Goal: Task Accomplishment & Management: Use online tool/utility

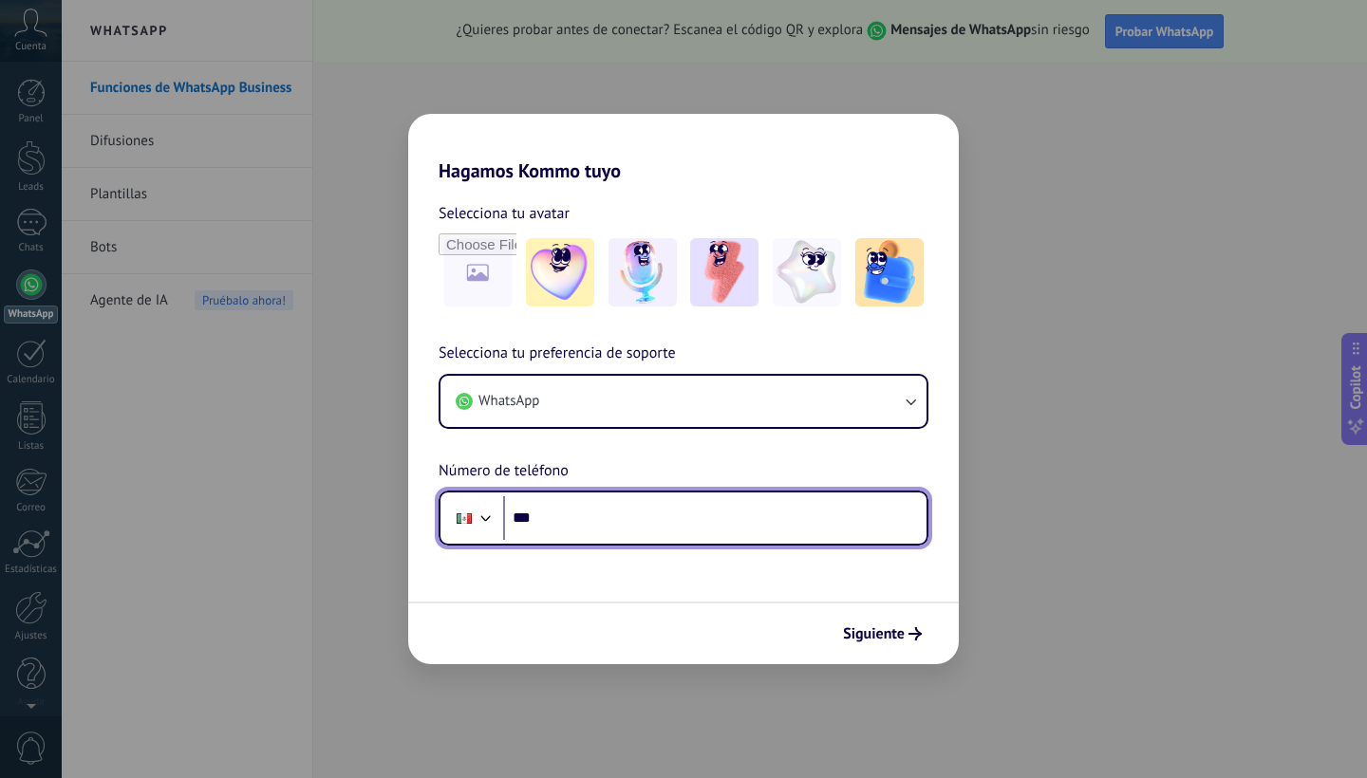
click at [665, 514] on input "***" at bounding box center [714, 518] width 423 height 44
type input "**********"
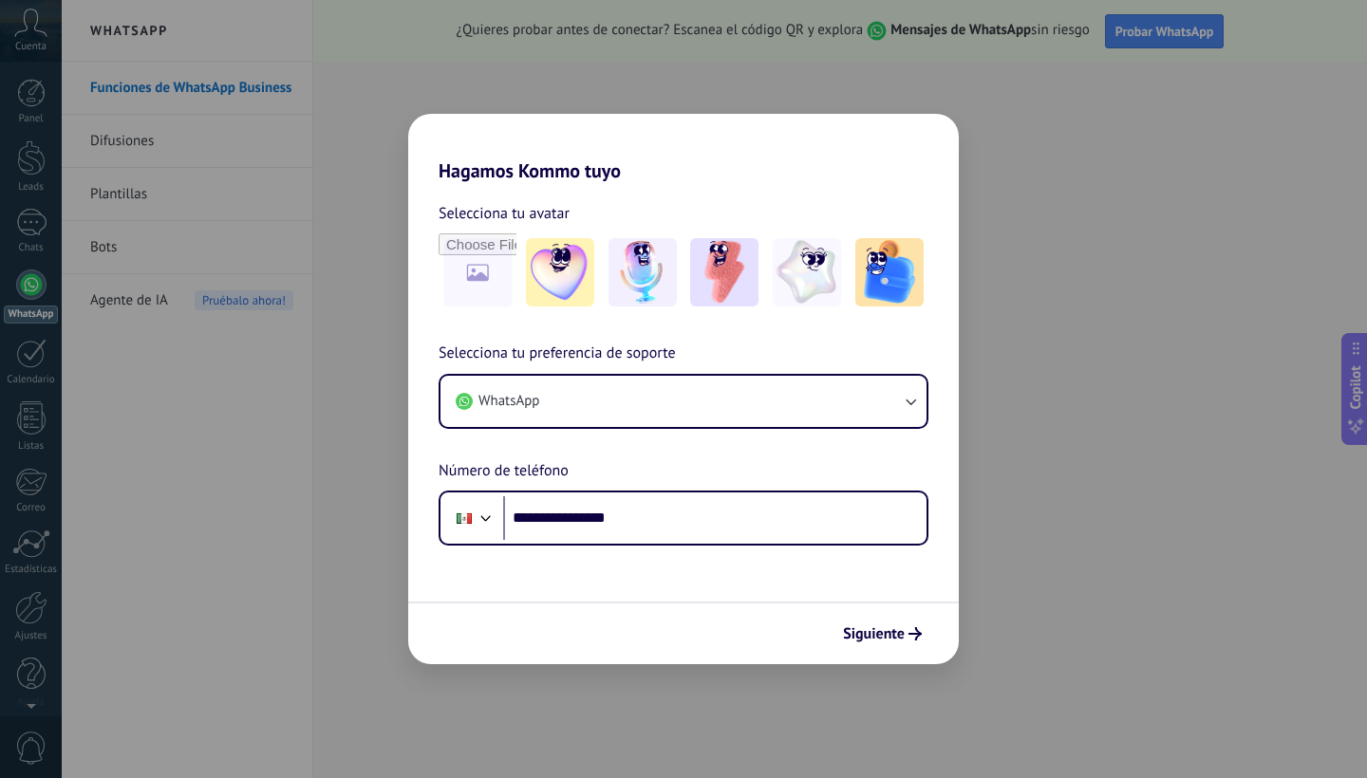
click at [883, 634] on span "Siguiente" at bounding box center [874, 633] width 62 height 13
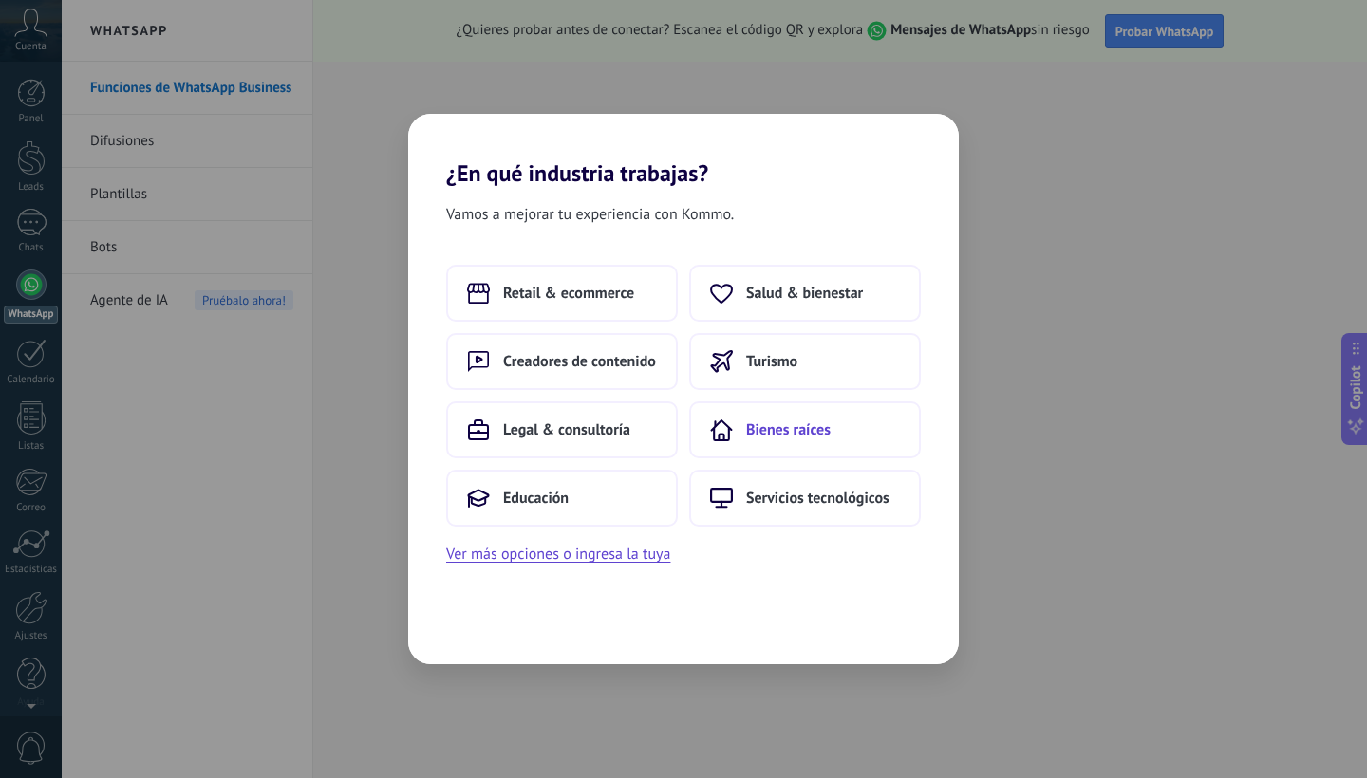
click at [727, 439] on icon at bounding box center [721, 430] width 23 height 23
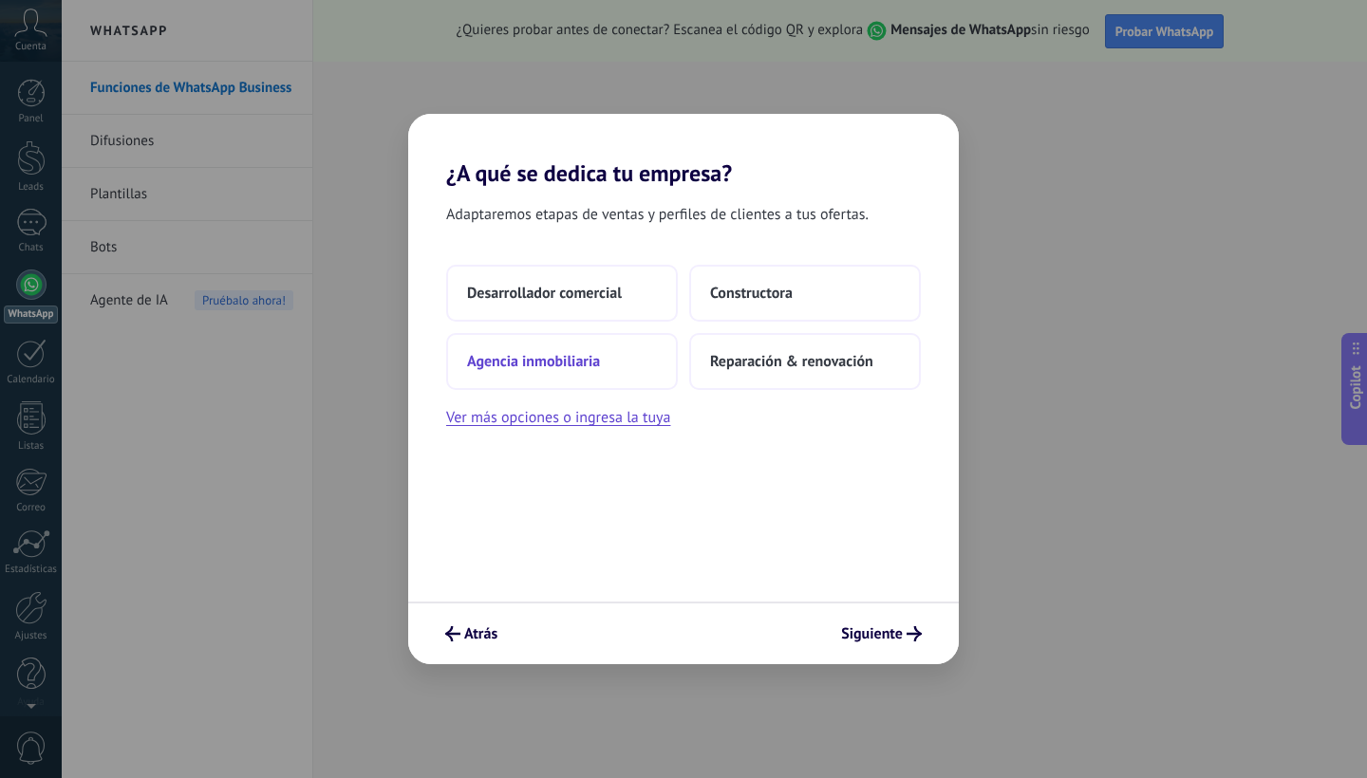
click at [629, 370] on button "Agencia inmobiliaria" at bounding box center [562, 361] width 232 height 57
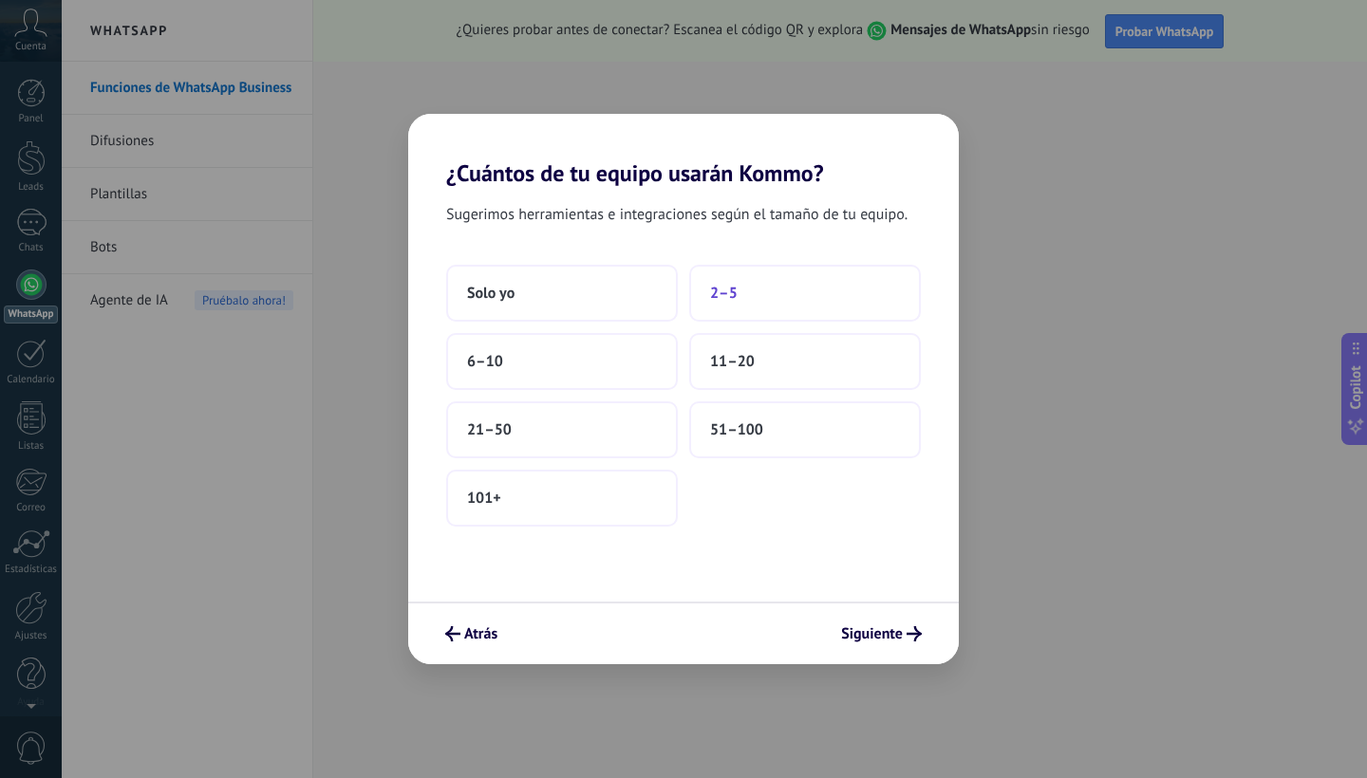
click at [739, 297] on button "2–5" at bounding box center [805, 293] width 232 height 57
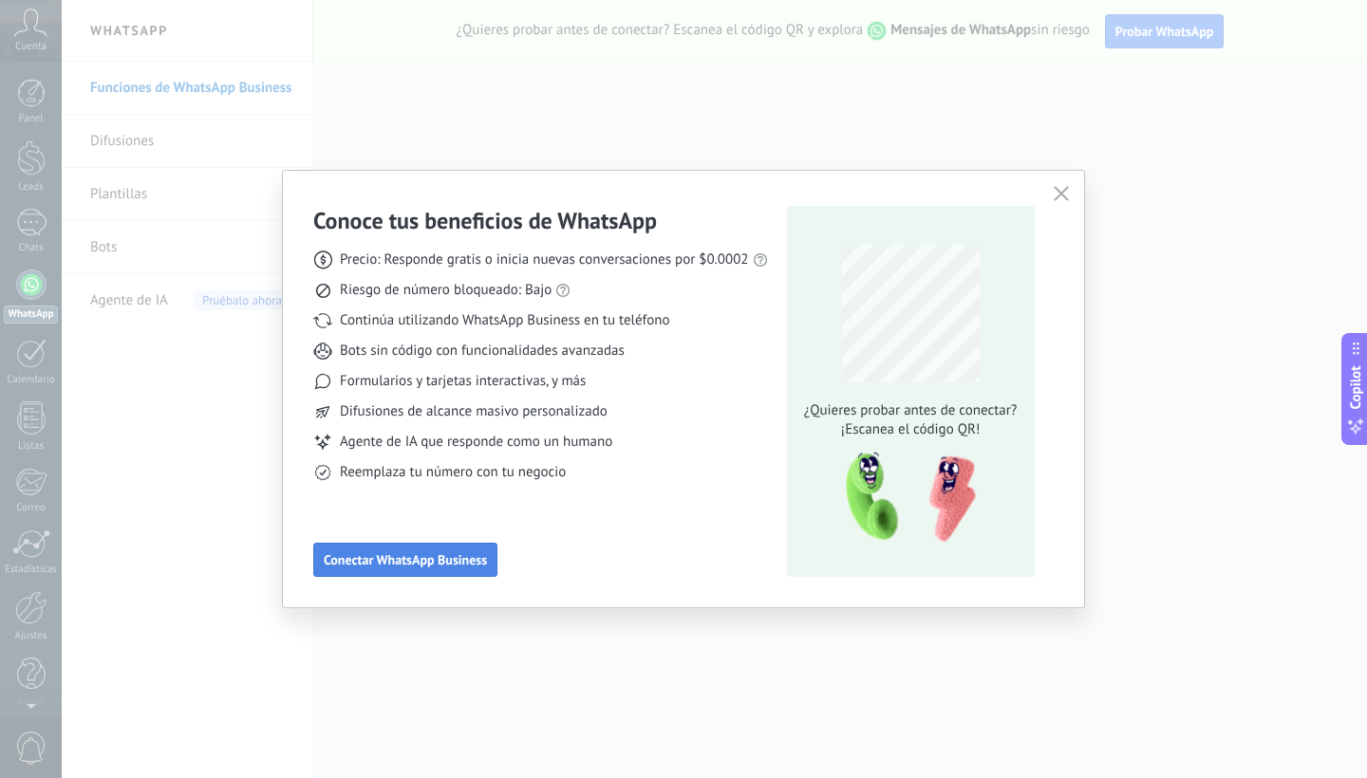
click at [474, 550] on button "Conectar WhatsApp Business" at bounding box center [405, 560] width 184 height 34
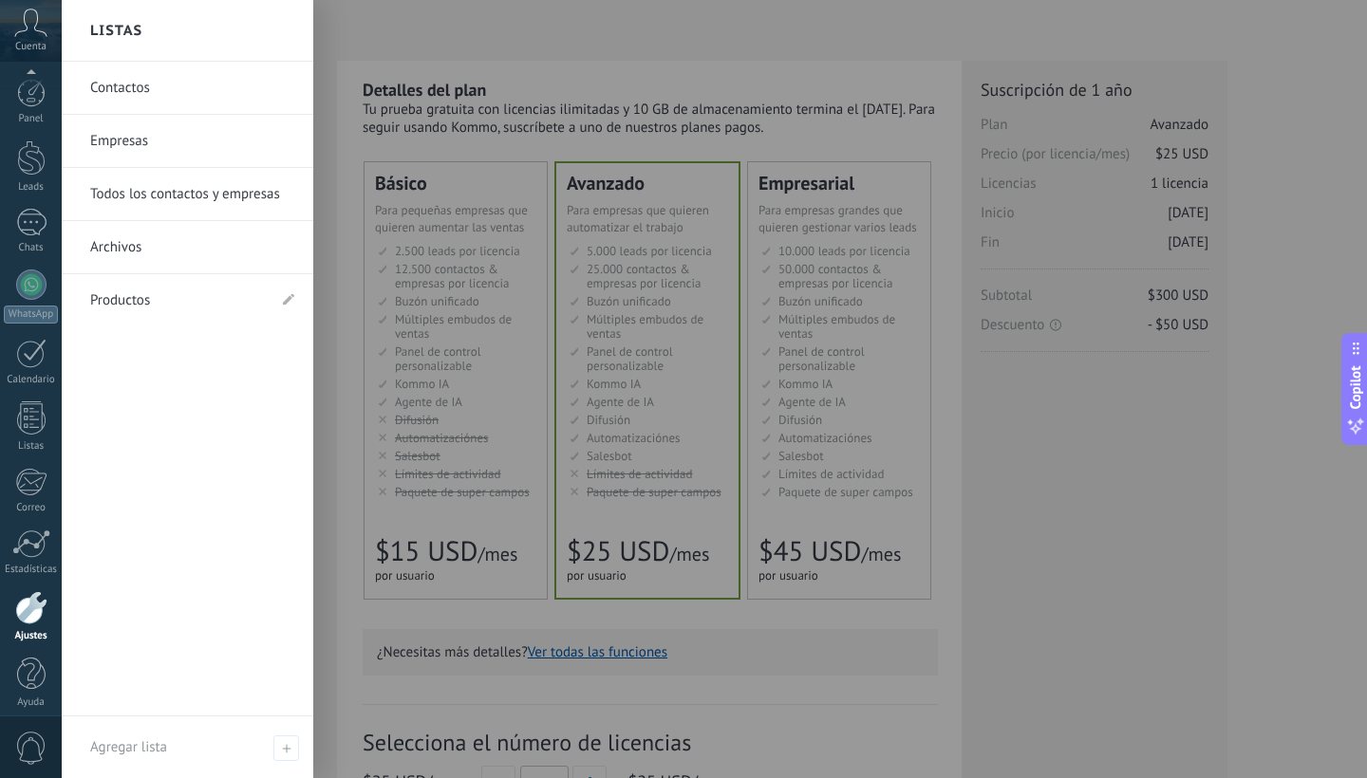
scroll to position [11, 0]
click at [38, 540] on div at bounding box center [31, 532] width 38 height 28
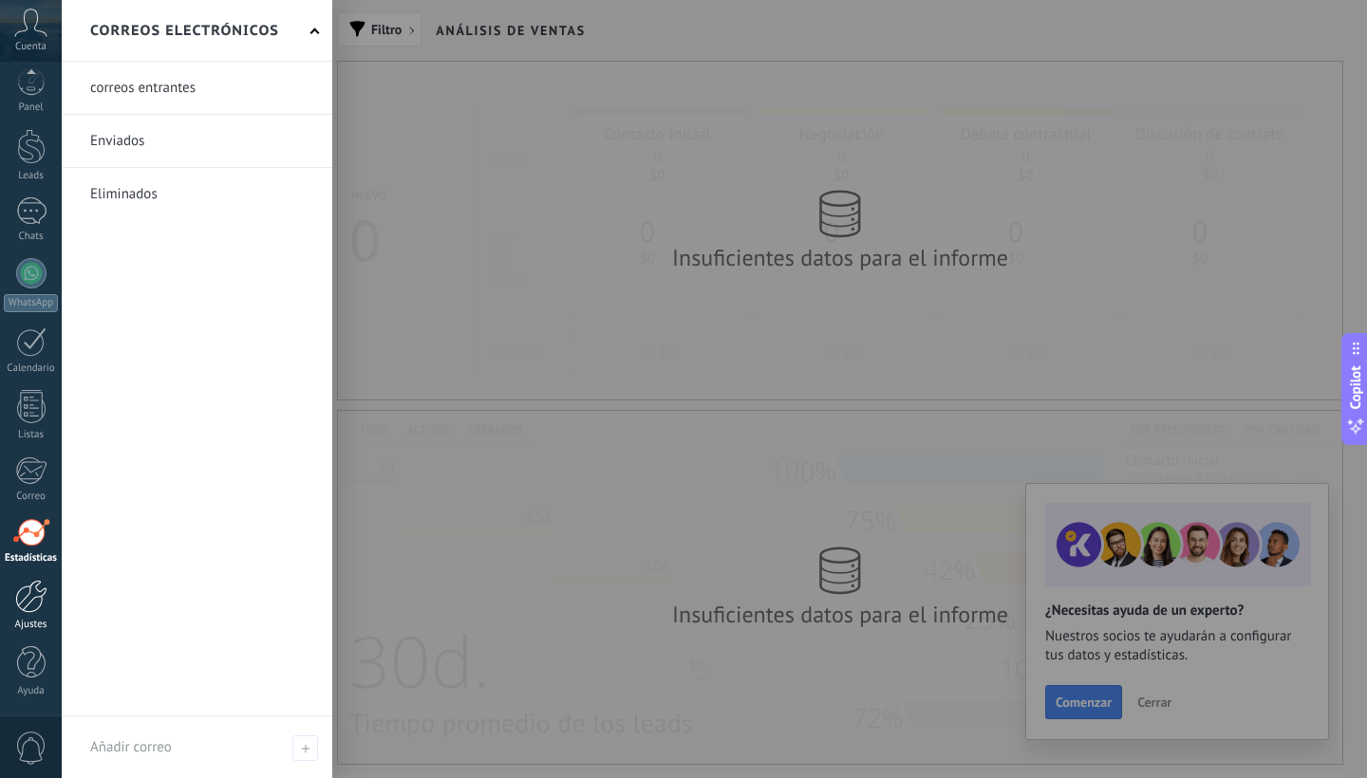
click at [21, 600] on div at bounding box center [31, 596] width 32 height 33
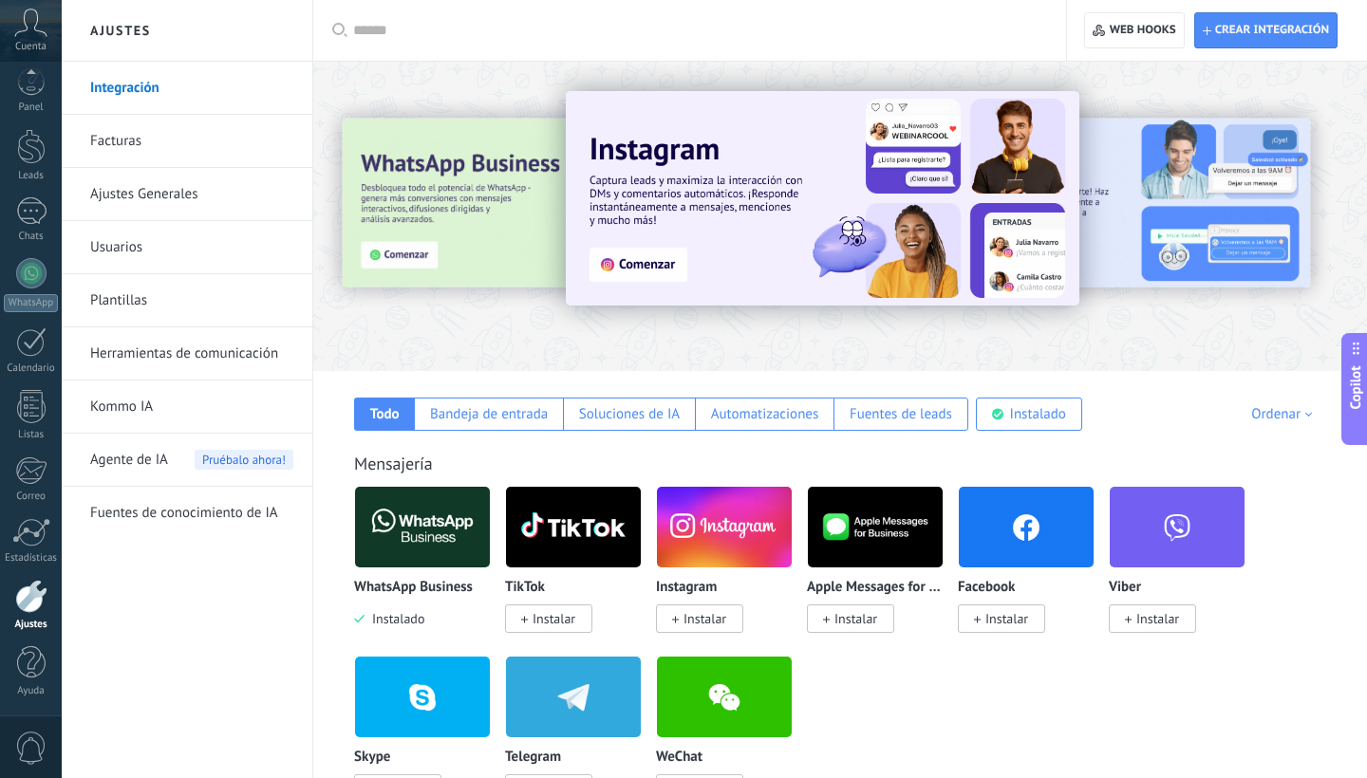
click at [464, 520] on img at bounding box center [422, 527] width 135 height 92
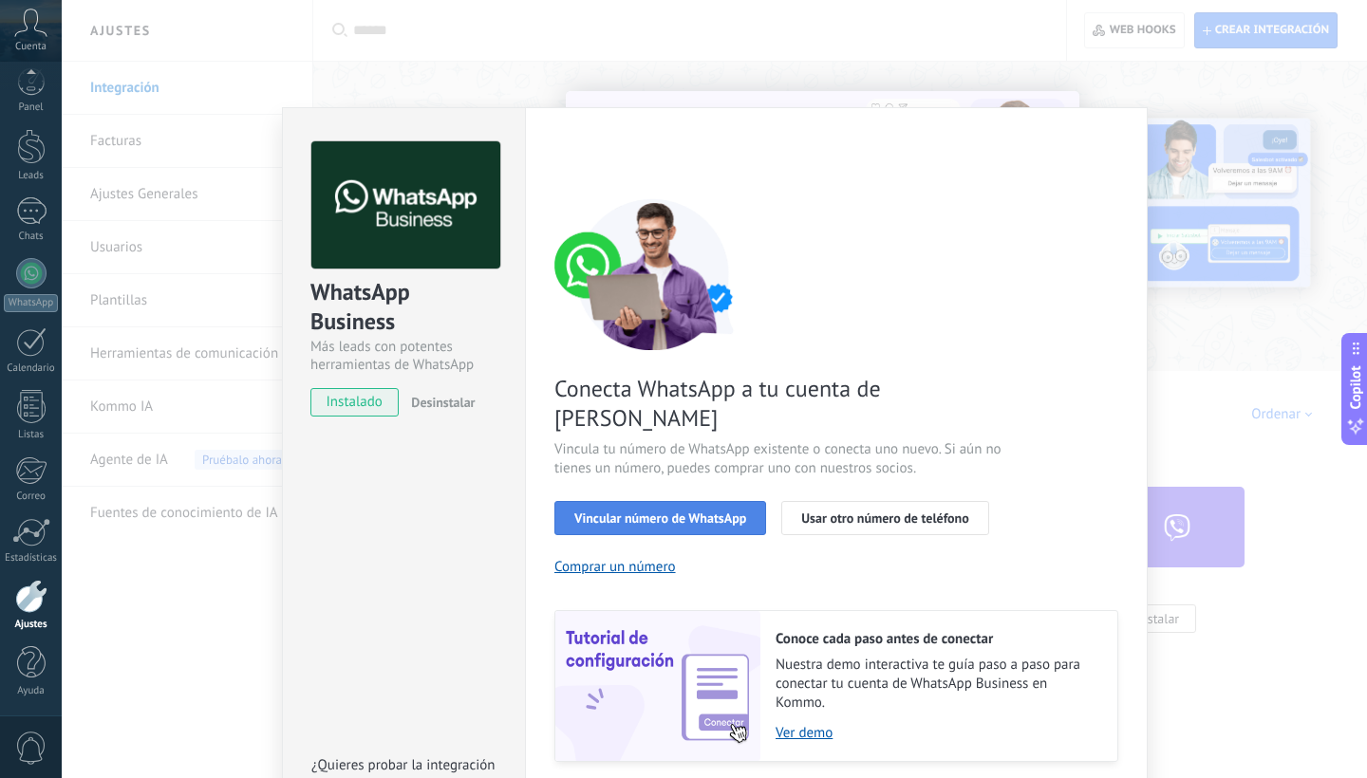
click at [642, 512] on span "Vincular número de WhatsApp" at bounding box center [660, 518] width 172 height 13
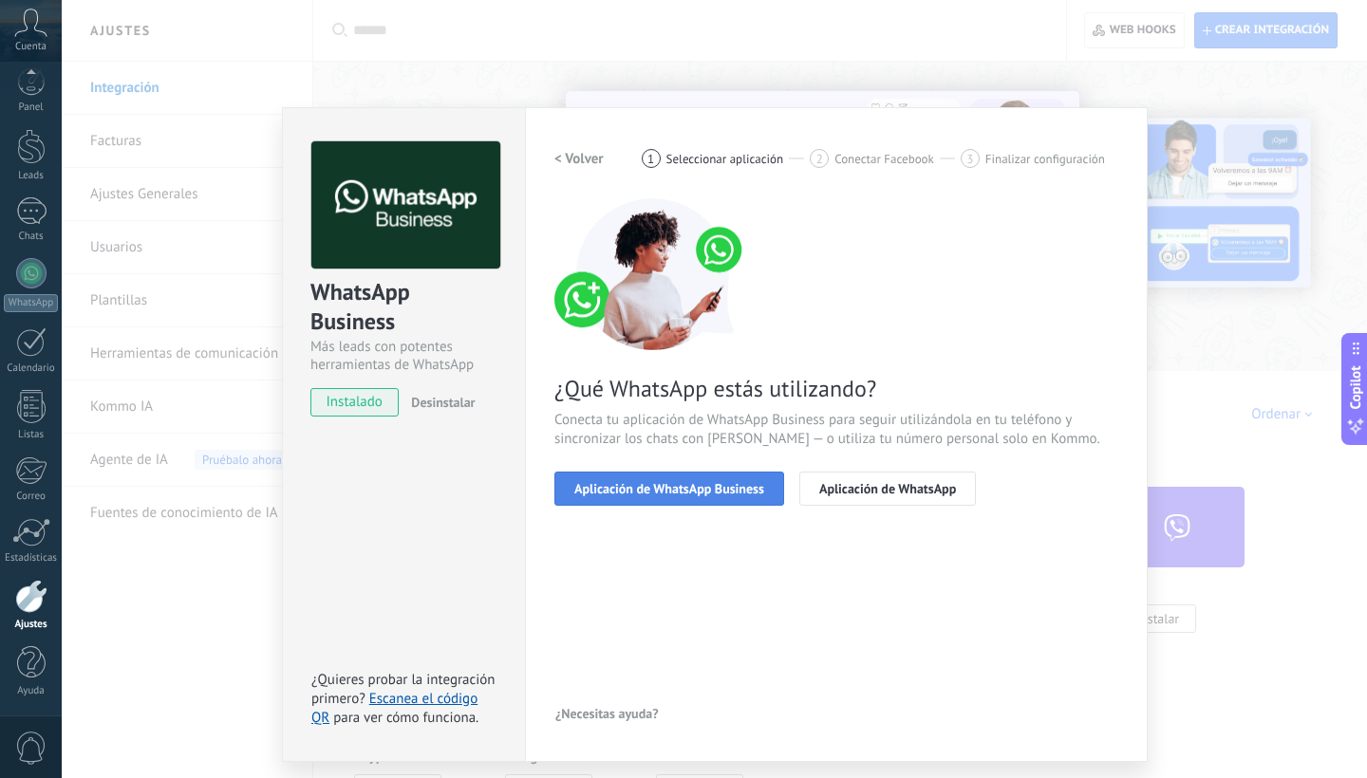
click at [692, 493] on span "Aplicación de WhatsApp Business" at bounding box center [669, 488] width 190 height 13
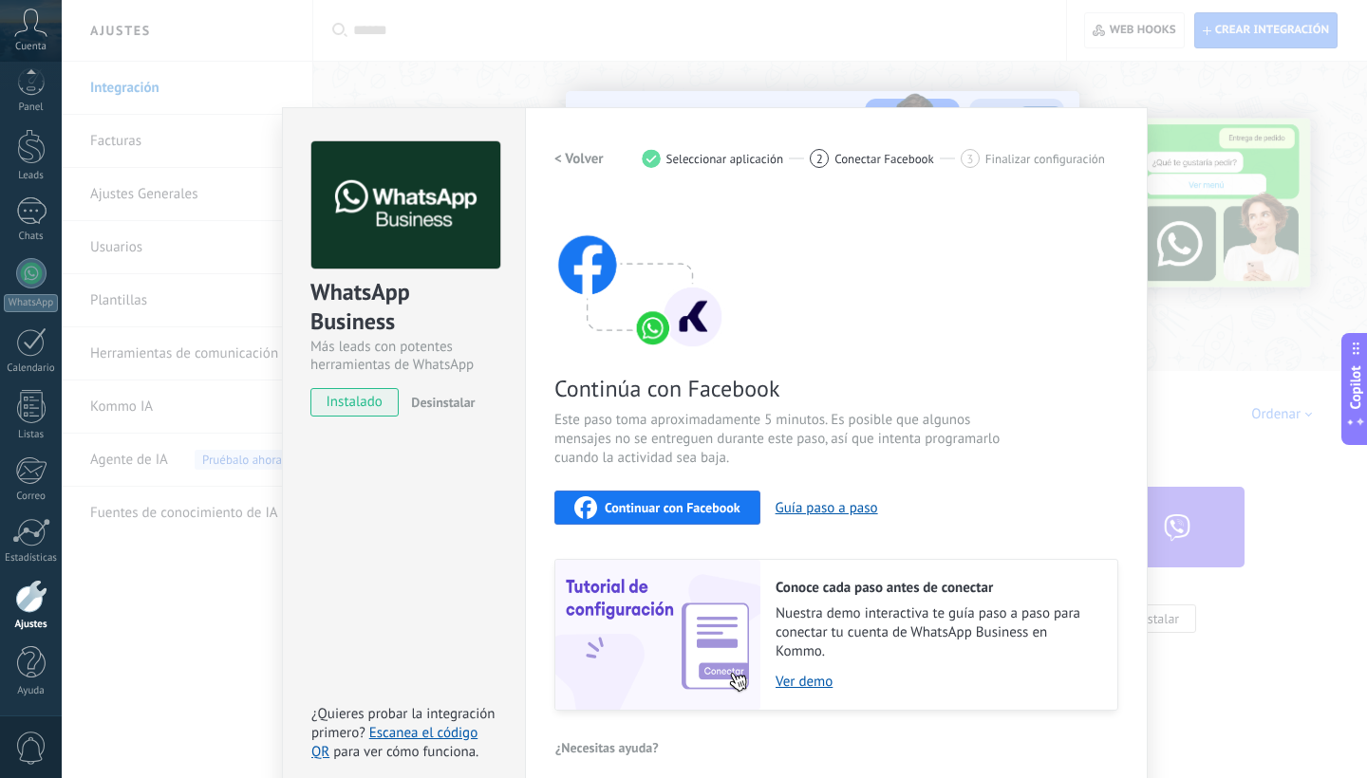
click at [731, 515] on span "Continuar con Facebook" at bounding box center [673, 507] width 136 height 13
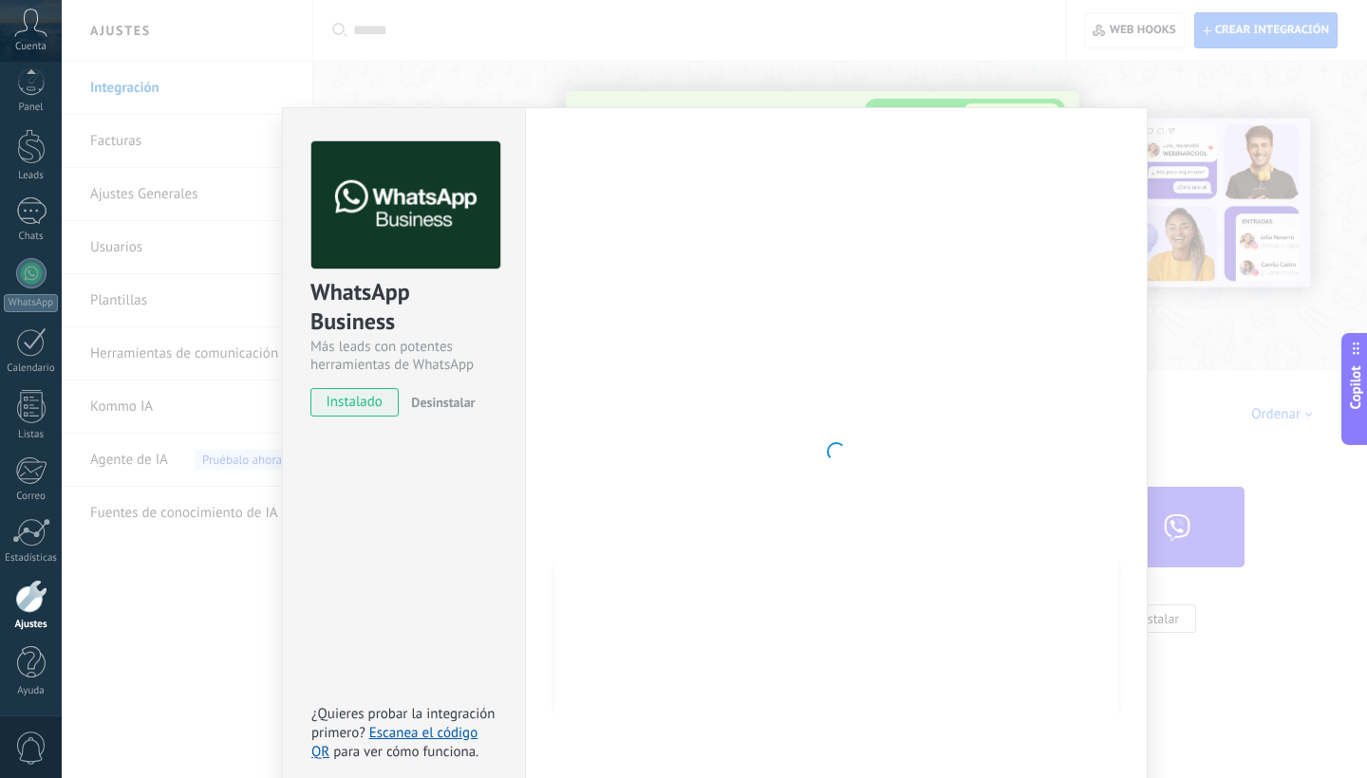
click at [617, 43] on div "WhatsApp Business Más leads con potentes herramientas de WhatsApp instalado Des…" at bounding box center [714, 389] width 1305 height 778
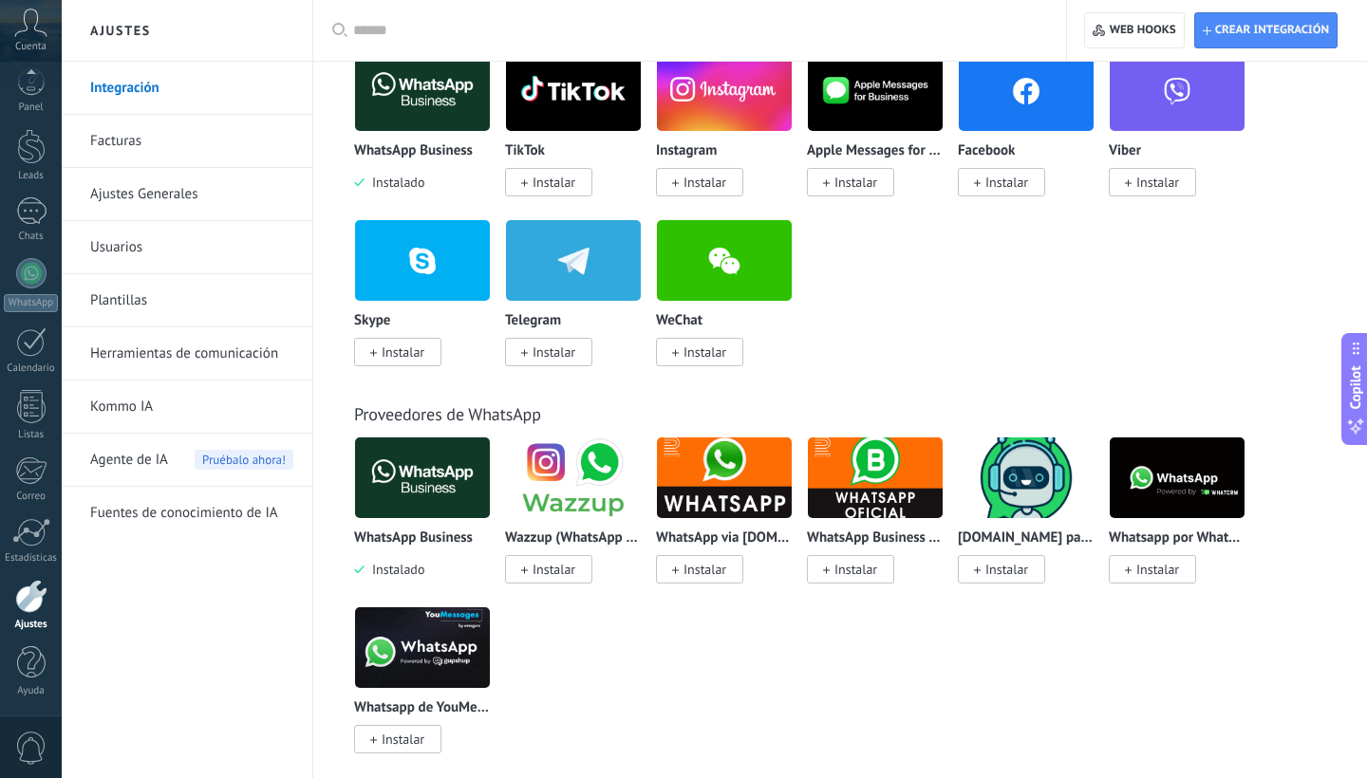
scroll to position [440, 0]
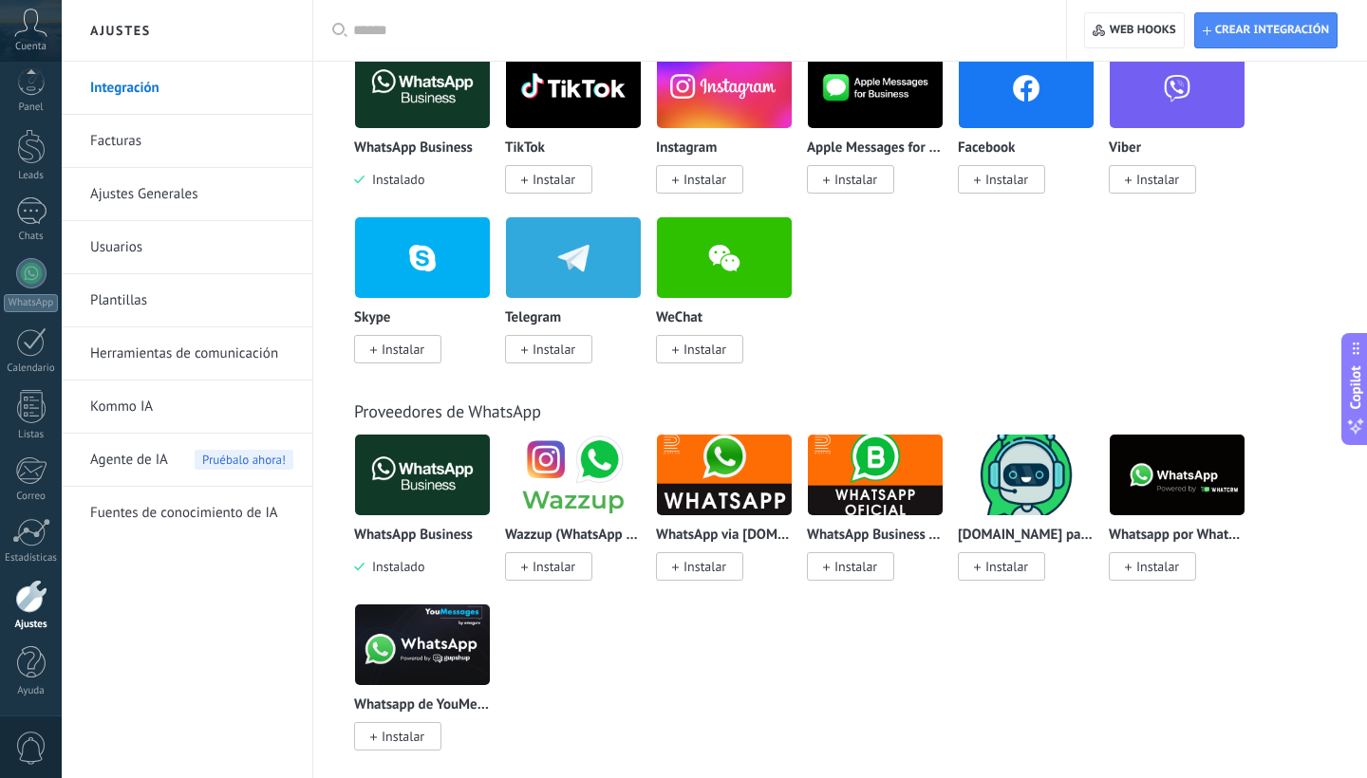
click at [425, 639] on img at bounding box center [422, 645] width 135 height 92
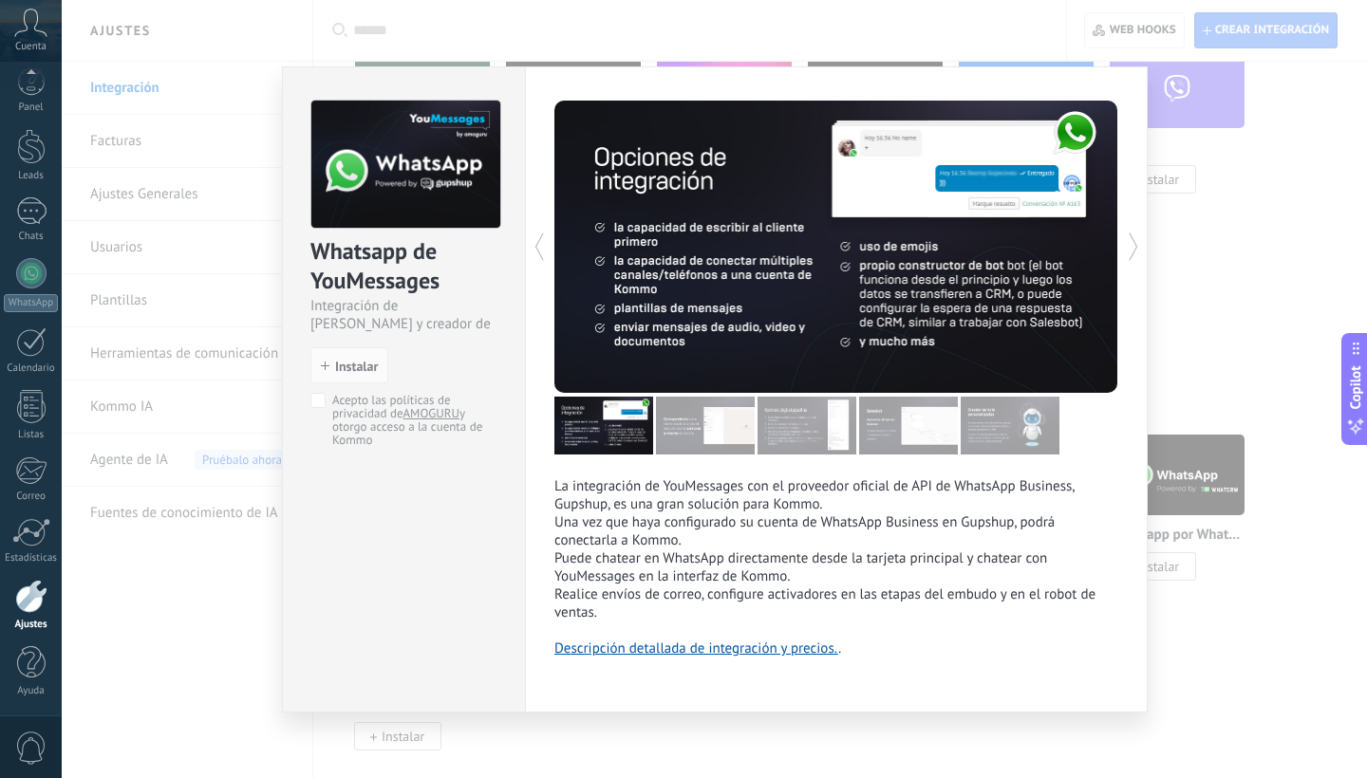
click at [1171, 110] on div "Whatsapp de YouMessages Integración de Whatsapp y creador de bots install Insta…" at bounding box center [714, 389] width 1305 height 778
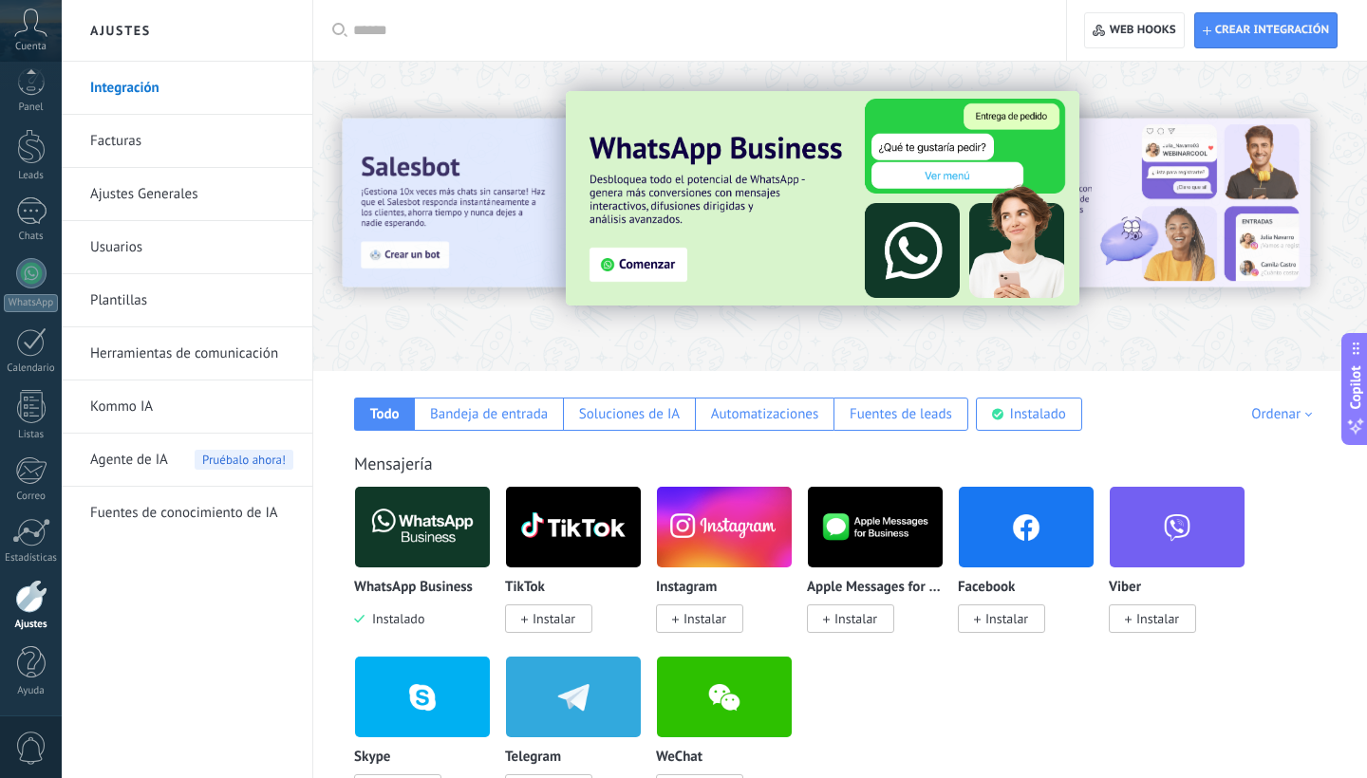
scroll to position [0, 0]
